Goal: Use online tool/utility: Utilize a website feature to perform a specific function

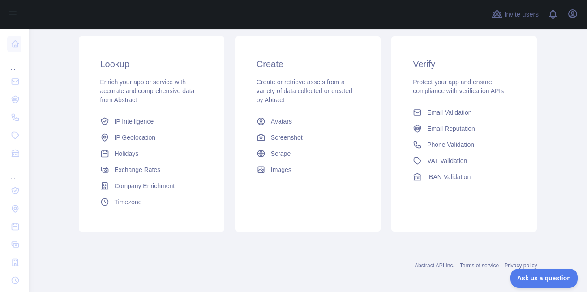
scroll to position [154, 0]
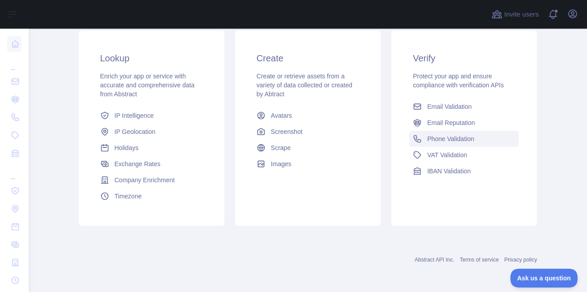
click at [451, 141] on span "Phone Validation" at bounding box center [450, 138] width 47 height 9
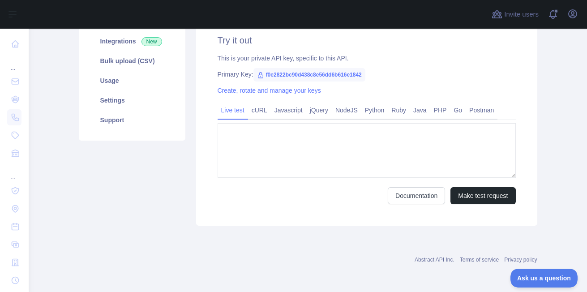
type textarea "**********"
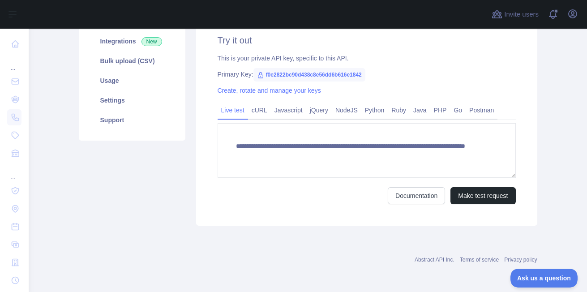
scroll to position [134, 0]
click at [465, 194] on button "Make test request" at bounding box center [483, 195] width 65 height 17
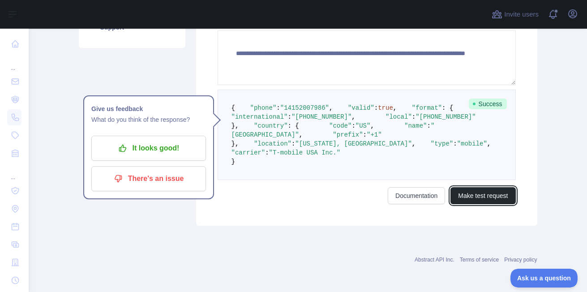
scroll to position [257, 0]
drag, startPoint x: 395, startPoint y: 214, endPoint x: 391, endPoint y: 258, distance: 43.6
click at [391, 226] on div "**********" at bounding box center [366, 73] width 341 height 306
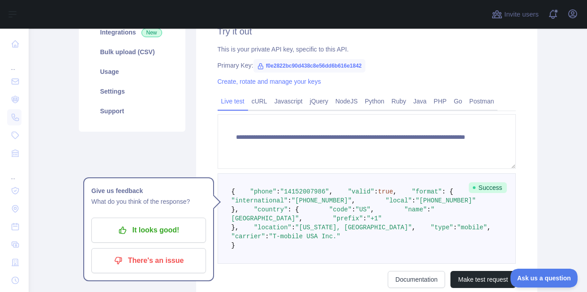
scroll to position [123, 0]
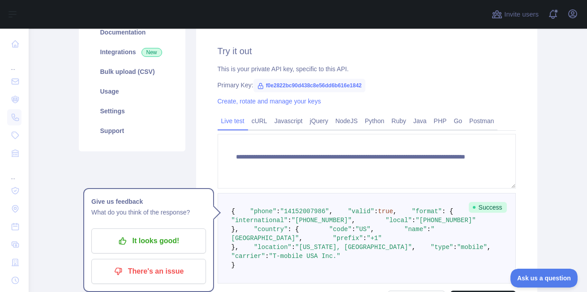
click at [257, 85] on icon at bounding box center [260, 85] width 7 height 7
click at [279, 86] on span "f0e2822bc90d438c8e56dd6b616e1842" at bounding box center [310, 85] width 112 height 13
drag, startPoint x: 262, startPoint y: 84, endPoint x: 363, endPoint y: 84, distance: 101.7
click at [363, 84] on div "Primary Key: f0e2822bc90d438c8e56dd6b616e1842" at bounding box center [367, 85] width 298 height 9
drag, startPoint x: 363, startPoint y: 84, endPoint x: 360, endPoint y: 45, distance: 38.7
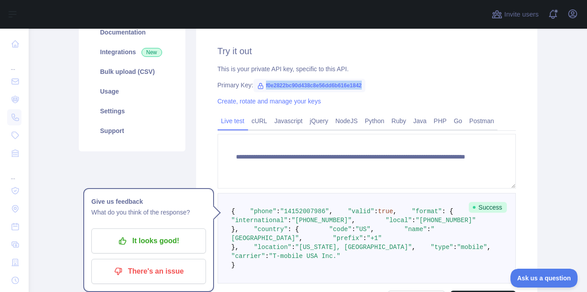
click at [360, 45] on h2 "Try it out" at bounding box center [367, 51] width 298 height 13
drag, startPoint x: 261, startPoint y: 85, endPoint x: 367, endPoint y: 86, distance: 106.2
click at [367, 86] on div "Primary Key: f0e2822bc90d438c8e56dd6b616e1842" at bounding box center [367, 85] width 298 height 9
copy span "f0e2822bc90d438c8e56dd6b616e1842"
click at [367, 86] on div "Primary Key: f0e2822bc90d438c8e56dd6b616e1842" at bounding box center [367, 85] width 298 height 9
